Goal: Task Accomplishment & Management: Manage account settings

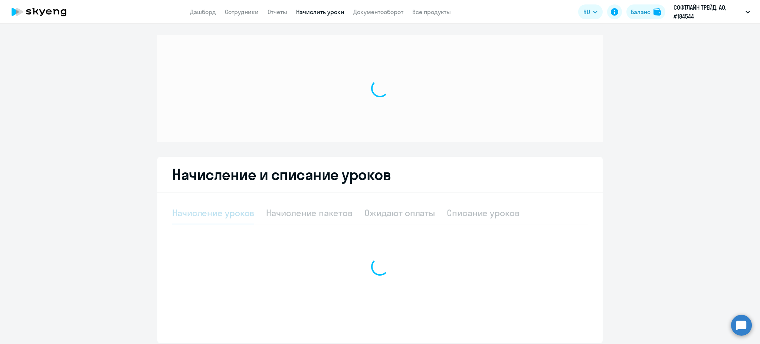
select select "10"
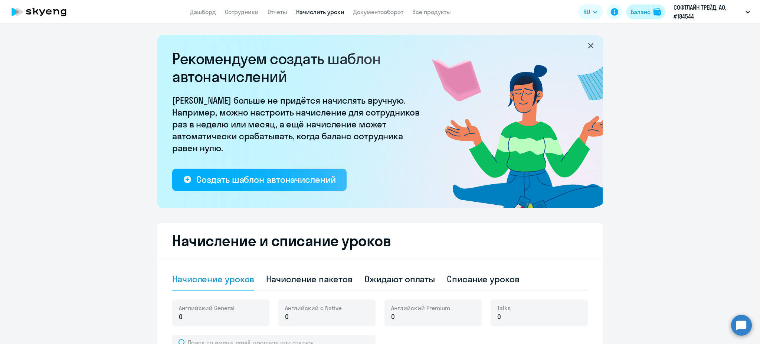
click at [641, 16] on div "Баланс" at bounding box center [641, 11] width 20 height 9
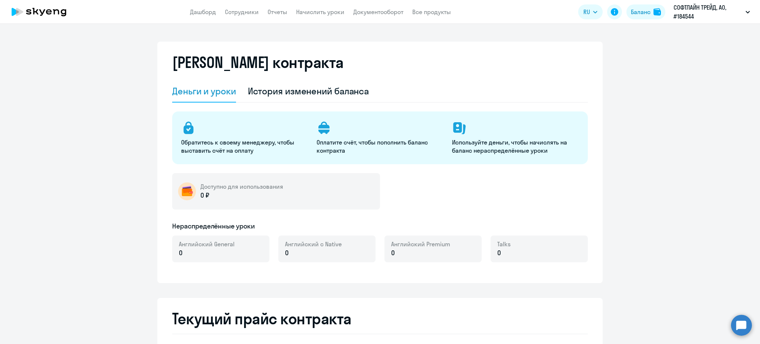
select select "russian_kids"
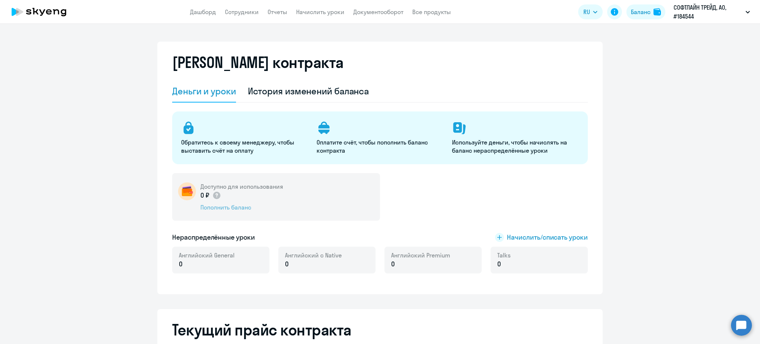
click at [219, 209] on div "Пополнить баланс" at bounding box center [241, 207] width 83 height 8
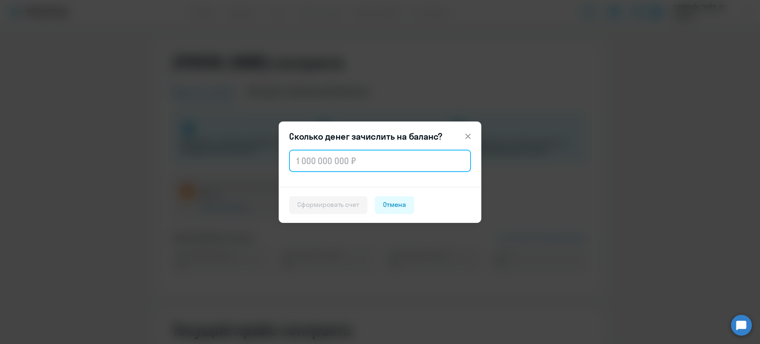
click at [318, 167] on input "text" at bounding box center [380, 161] width 182 height 22
type input "12 640"
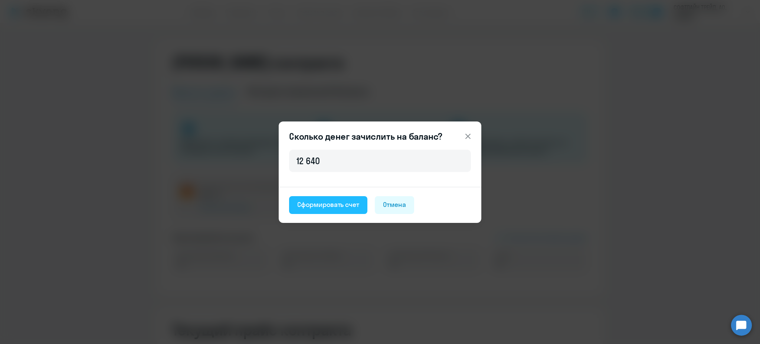
click at [323, 209] on button "Сформировать счет" at bounding box center [328, 205] width 78 height 18
